Goal: Information Seeking & Learning: Learn about a topic

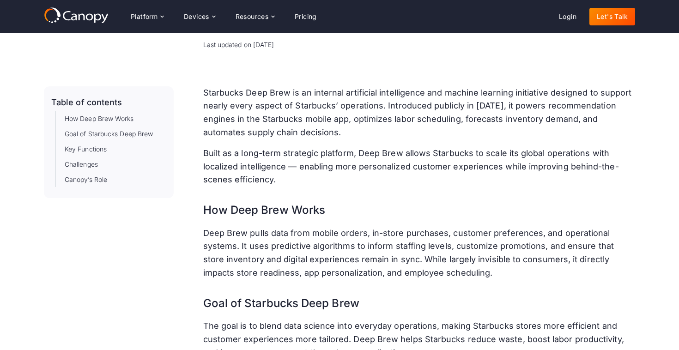
scroll to position [83, 0]
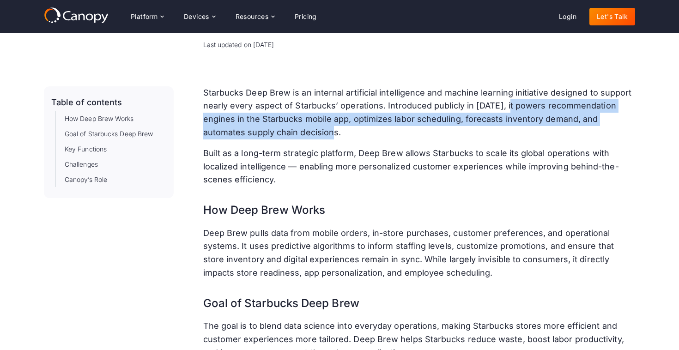
drag, startPoint x: 506, startPoint y: 106, endPoint x: 352, endPoint y: 126, distance: 155.2
click at [352, 126] on p "Starbucks Deep Brew is an internal artificial intelligence and machine learning…" at bounding box center [419, 112] width 432 height 53
copy p "powers recommendation engines in the Starbucks mobile app, optimizes labor sche…"
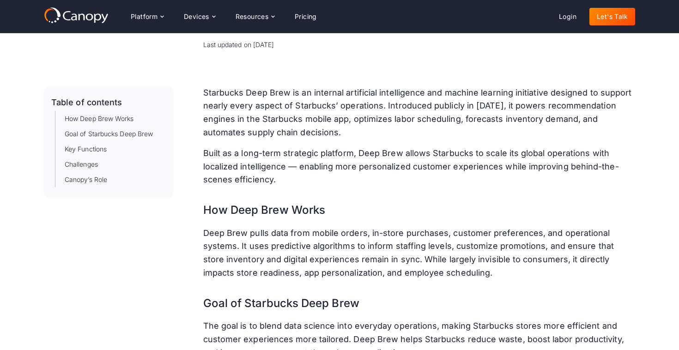
click at [419, 149] on p "Built as a long-term strategic platform, Deep Brew allows Starbucks to scale it…" at bounding box center [419, 167] width 432 height 40
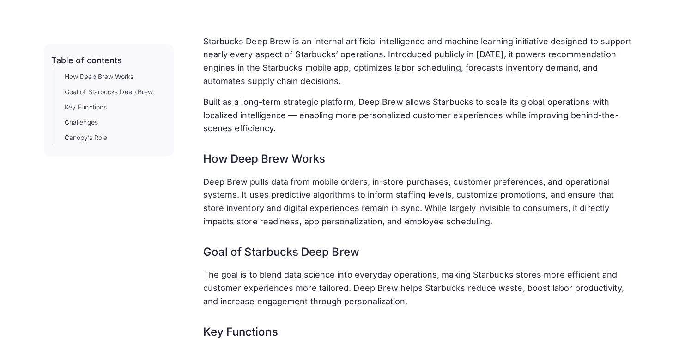
scroll to position [134, 0]
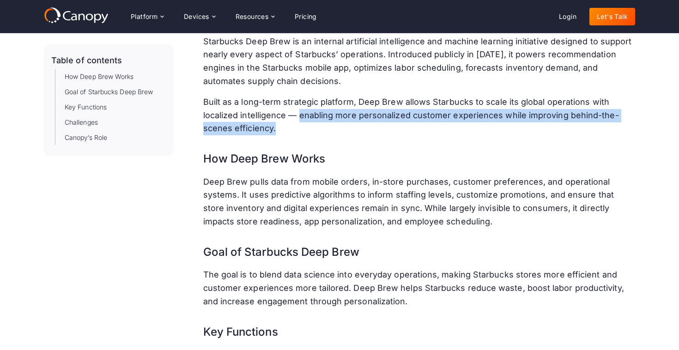
drag, startPoint x: 299, startPoint y: 114, endPoint x: 280, endPoint y: 124, distance: 22.5
click at [280, 124] on p "Built as a long-term strategic platform, Deep Brew allows Starbucks to scale it…" at bounding box center [419, 116] width 432 height 40
copy p "enabling more personalized customer experiences while improving behind-the-scen…"
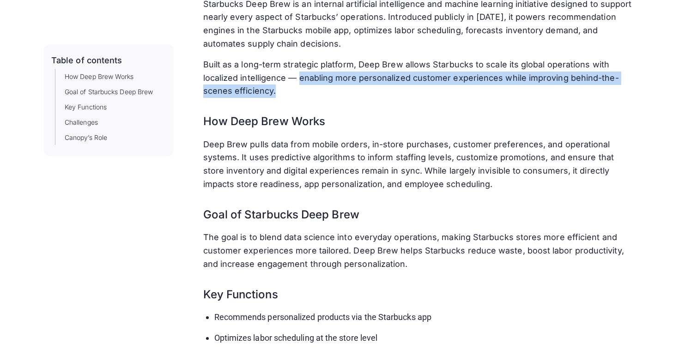
scroll to position [181, 0]
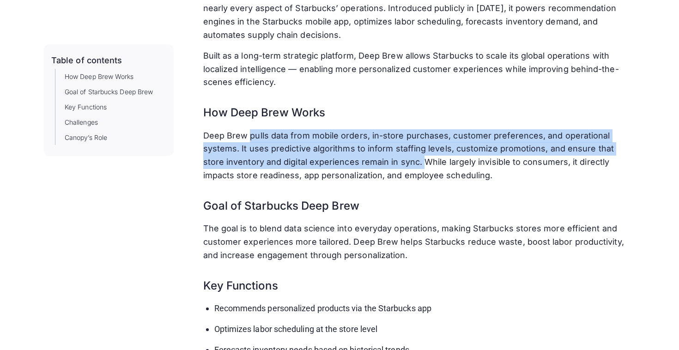
drag, startPoint x: 249, startPoint y: 134, endPoint x: 398, endPoint y: 153, distance: 150.6
click at [398, 153] on p "Deep Brew pulls data from mobile orders, in-store purchases, customer preferenc…" at bounding box center [419, 155] width 432 height 53
copy p "pulls data from mobile orders, in-store purchases, customer preferences, and op…"
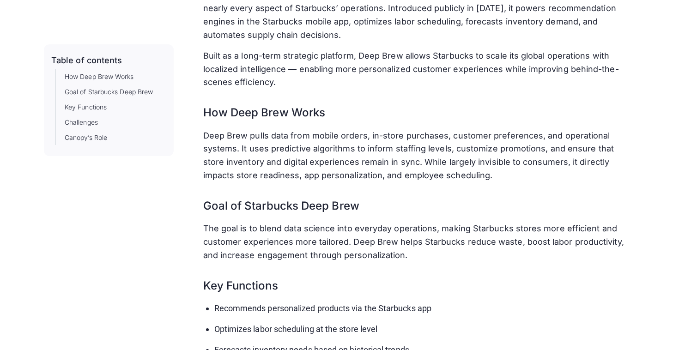
click at [392, 177] on p "Deep Brew pulls data from mobile orders, in-store purchases, customer preferenc…" at bounding box center [419, 155] width 432 height 53
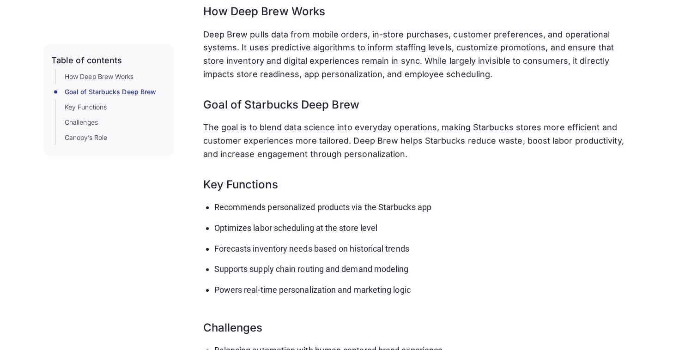
scroll to position [285, 0]
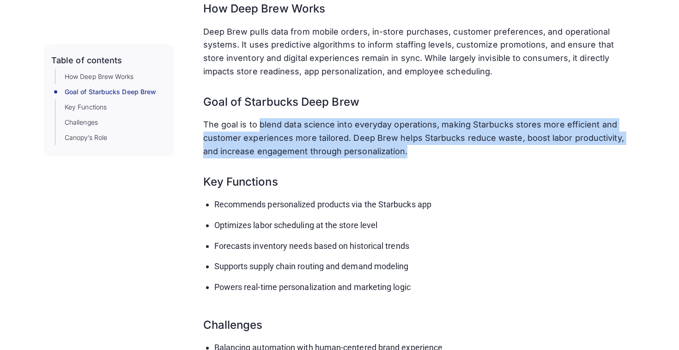
drag, startPoint x: 260, startPoint y: 121, endPoint x: 390, endPoint y: 147, distance: 133.1
click at [391, 148] on p "The goal is to blend data science into everyday operations, making Starbucks st…" at bounding box center [419, 138] width 432 height 40
copy p "blend data science into everyday operations, making Starbucks stores more effic…"
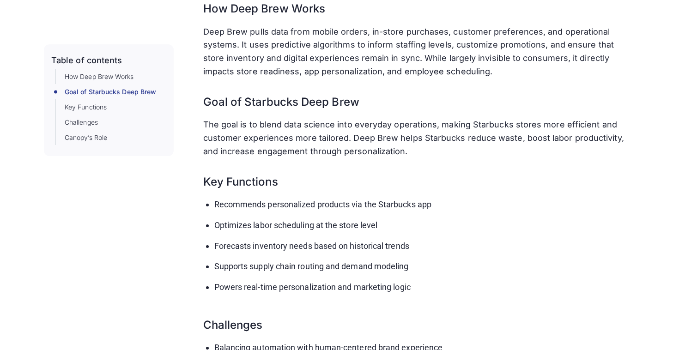
click at [284, 188] on div "Starbucks Deep Brew is an internal artificial intelligence and machine learning…" at bounding box center [419, 218] width 432 height 667
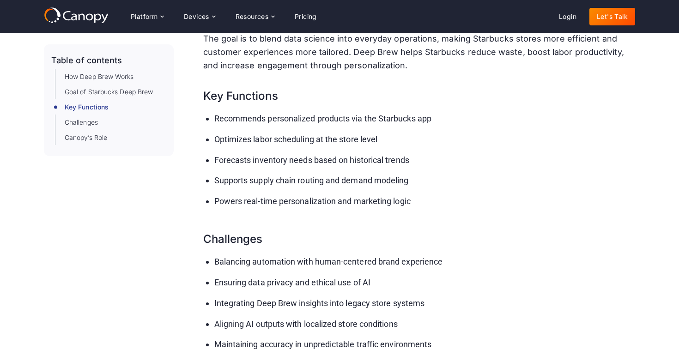
scroll to position [370, 0]
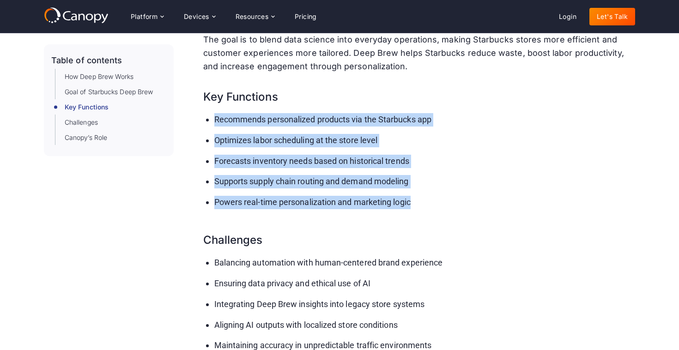
drag, startPoint x: 216, startPoint y: 116, endPoint x: 427, endPoint y: 206, distance: 229.6
click at [428, 207] on ul "Recommends personalized products via the Starbucks app Optimizes labor scheduli…" at bounding box center [419, 165] width 432 height 104
copy ul "Recommends personalized products via the Starbucks app Optimizes labor scheduli…"
click at [427, 206] on ul "Recommends personalized products via the Starbucks app Optimizes labor scheduli…" at bounding box center [419, 165] width 432 height 104
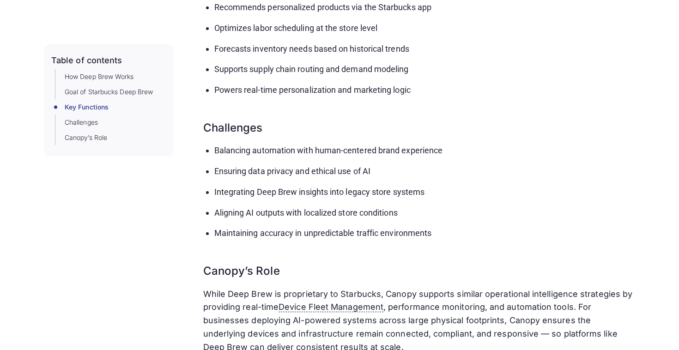
scroll to position [483, 0]
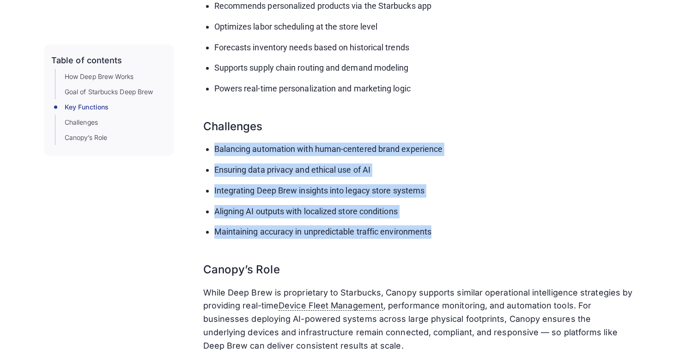
drag, startPoint x: 434, startPoint y: 228, endPoint x: 216, endPoint y: 141, distance: 235.4
click at [216, 143] on ul "Balancing automation with human-centered brand experience Ensuring data privacy…" at bounding box center [419, 195] width 432 height 104
copy ul "Balancing automation with human-centered brand experience Ensuring data privacy…"
click at [189, 182] on div "Table of contents How Deep Brew Works Goal of Starbucks Deep Brew Key Functions…" at bounding box center [340, 19] width 592 height 667
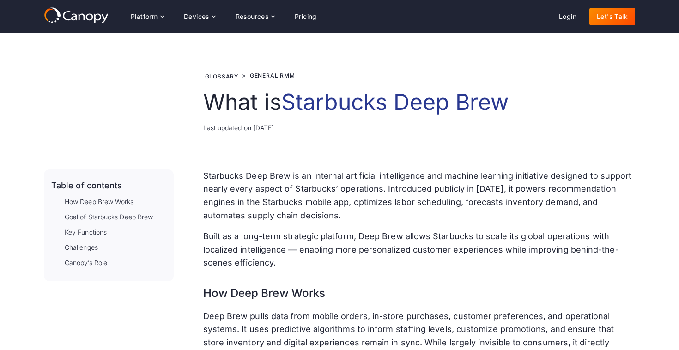
scroll to position [0, 0]
